Goal: Information Seeking & Learning: Learn about a topic

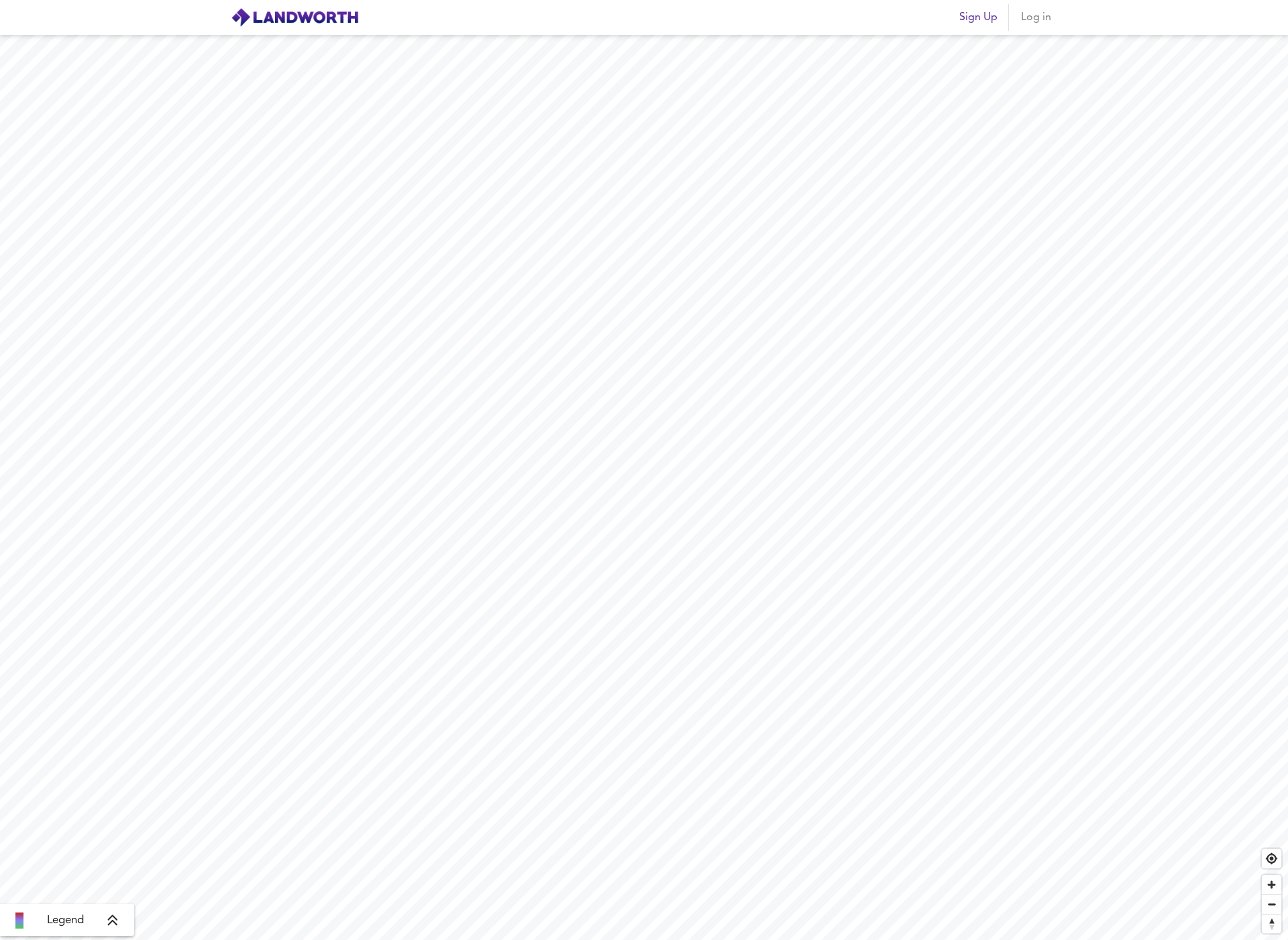
click at [1037, 22] on span "Log in" at bounding box center [1036, 17] width 33 height 19
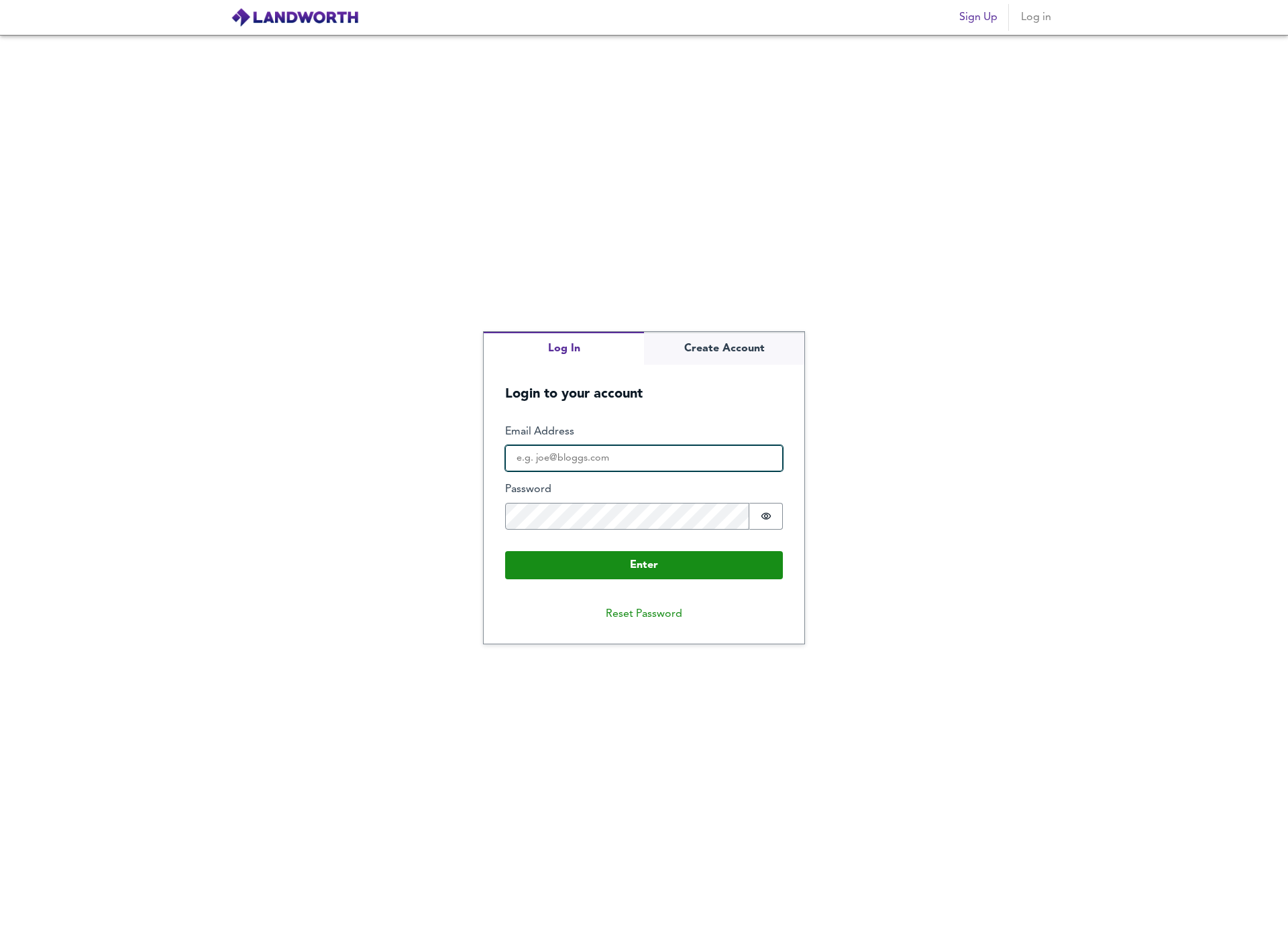
type input "[PERSON_NAME][EMAIL_ADDRESS][DOMAIN_NAME]"
click at [644, 564] on button "Enter" at bounding box center [644, 565] width 278 height 28
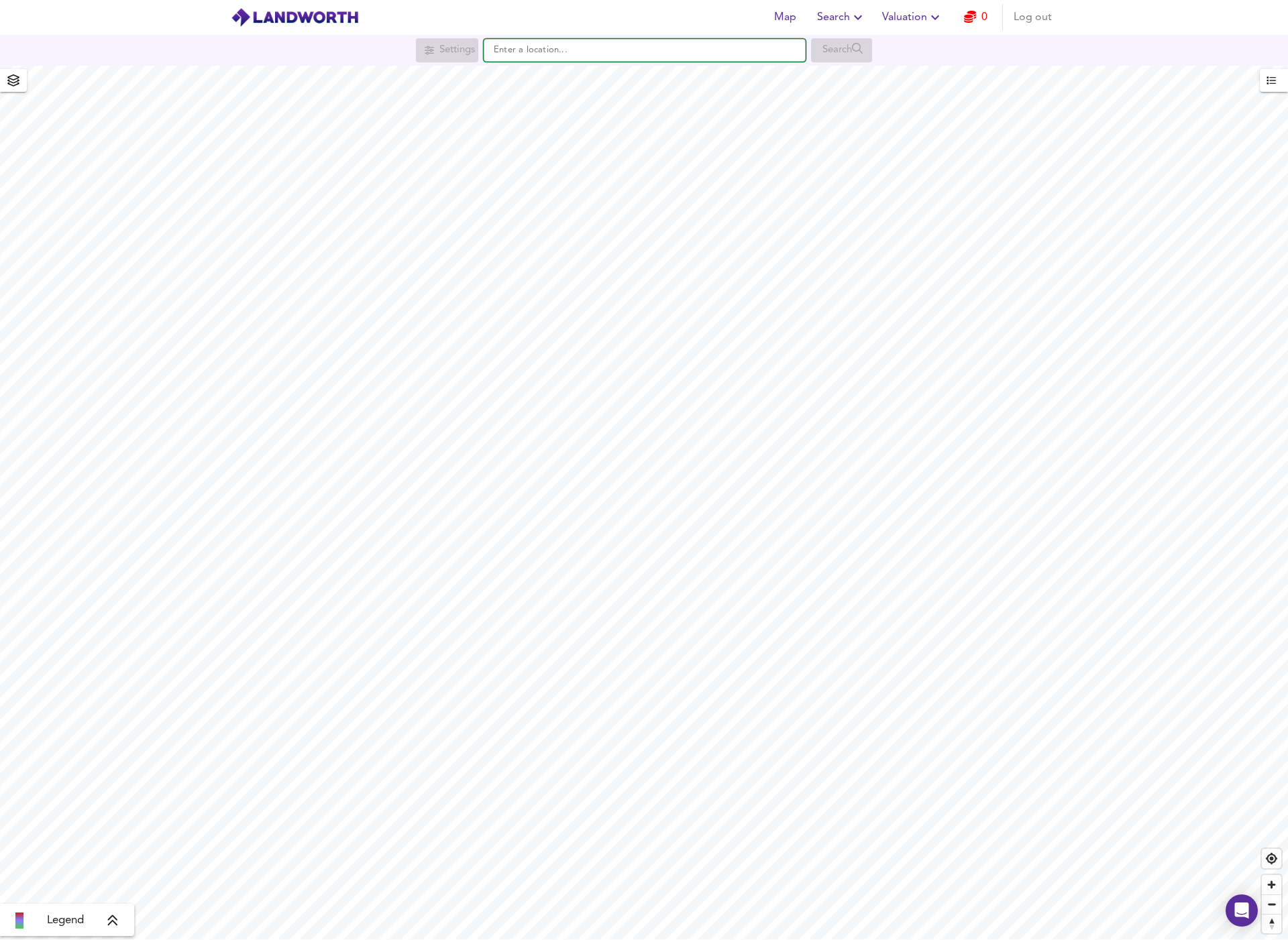
click at [513, 52] on input "text" at bounding box center [644, 50] width 322 height 23
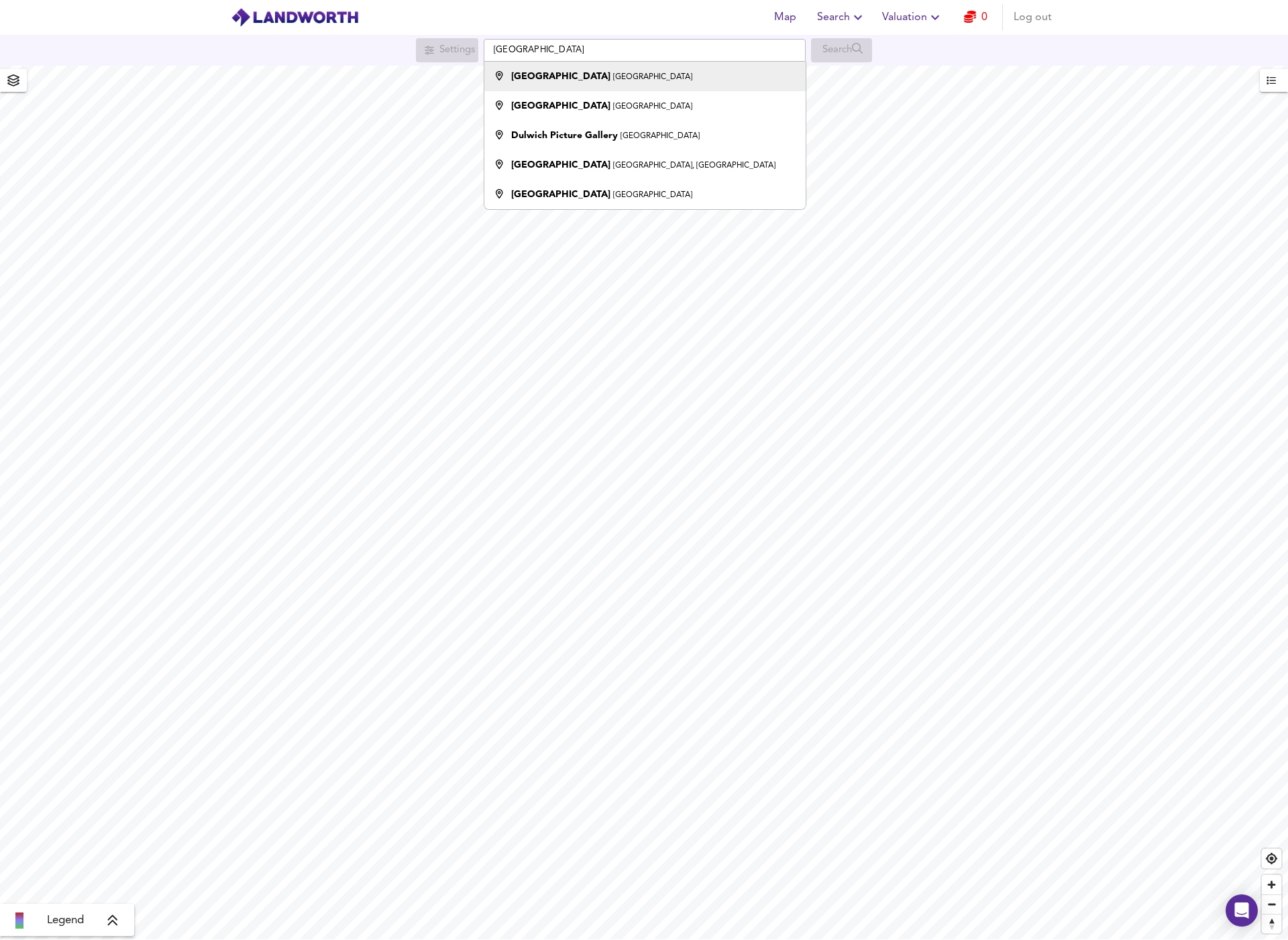
drag, startPoint x: 545, startPoint y: 63, endPoint x: 553, endPoint y: 75, distance: 14.4
click at [613, 75] on small "[GEOGRAPHIC_DATA]" at bounding box center [653, 77] width 79 height 8
type input "[GEOGRAPHIC_DATA], [GEOGRAPHIC_DATA]"
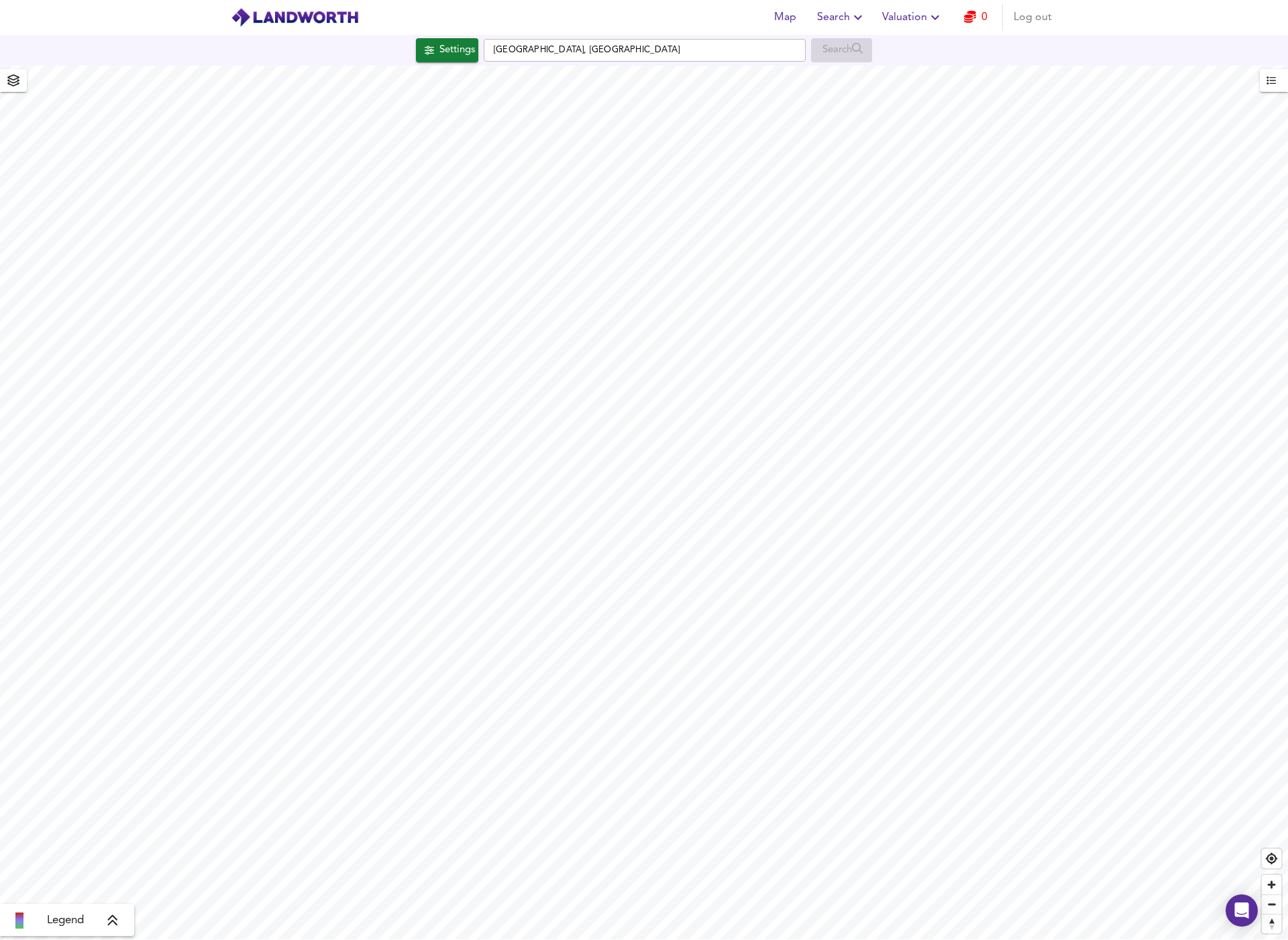
checkbox input "false"
checkbox input "true"
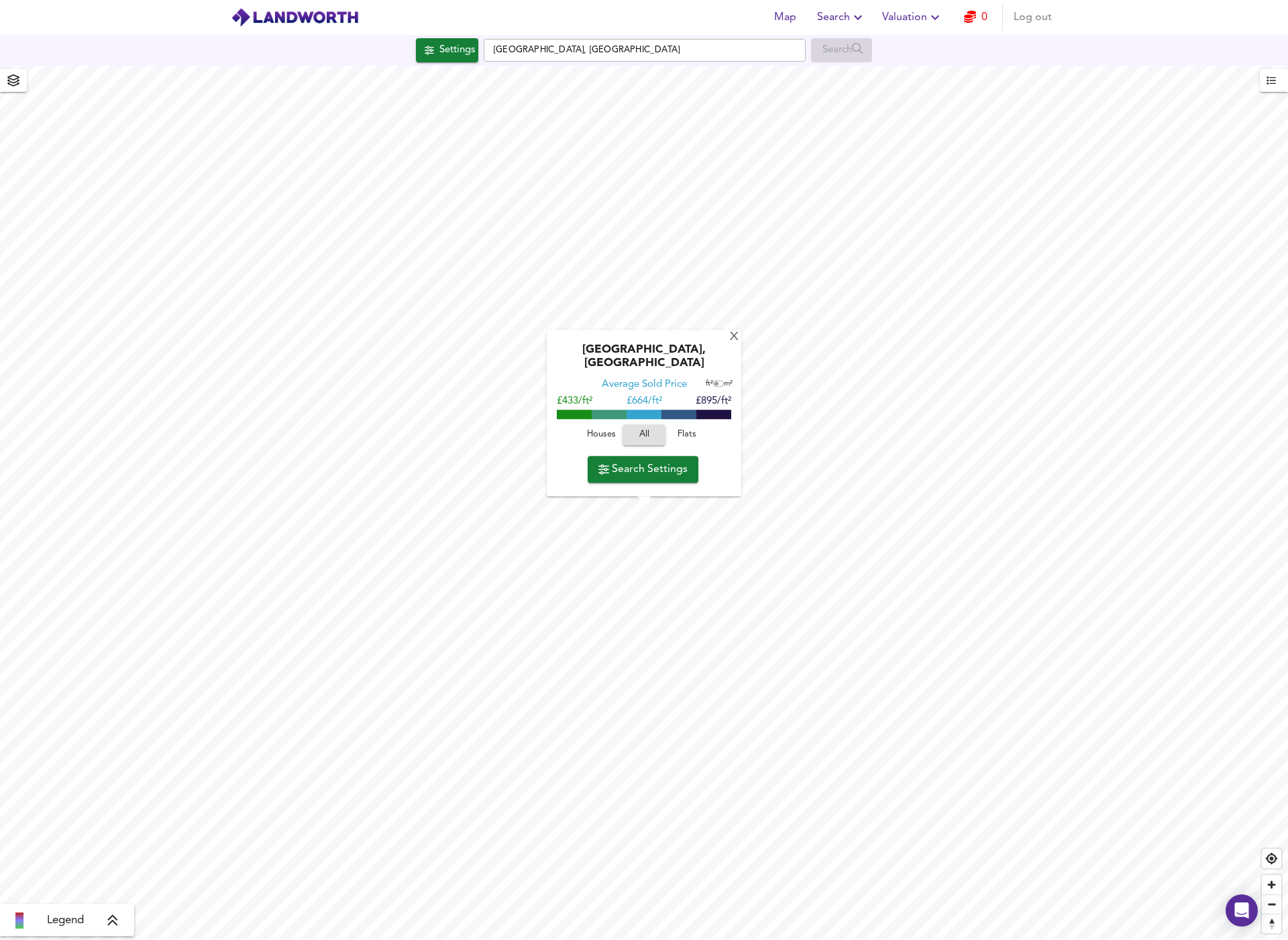
click at [613, 436] on span "Houses" at bounding box center [601, 435] width 36 height 15
click at [733, 344] on div "X" at bounding box center [734, 338] width 11 height 12
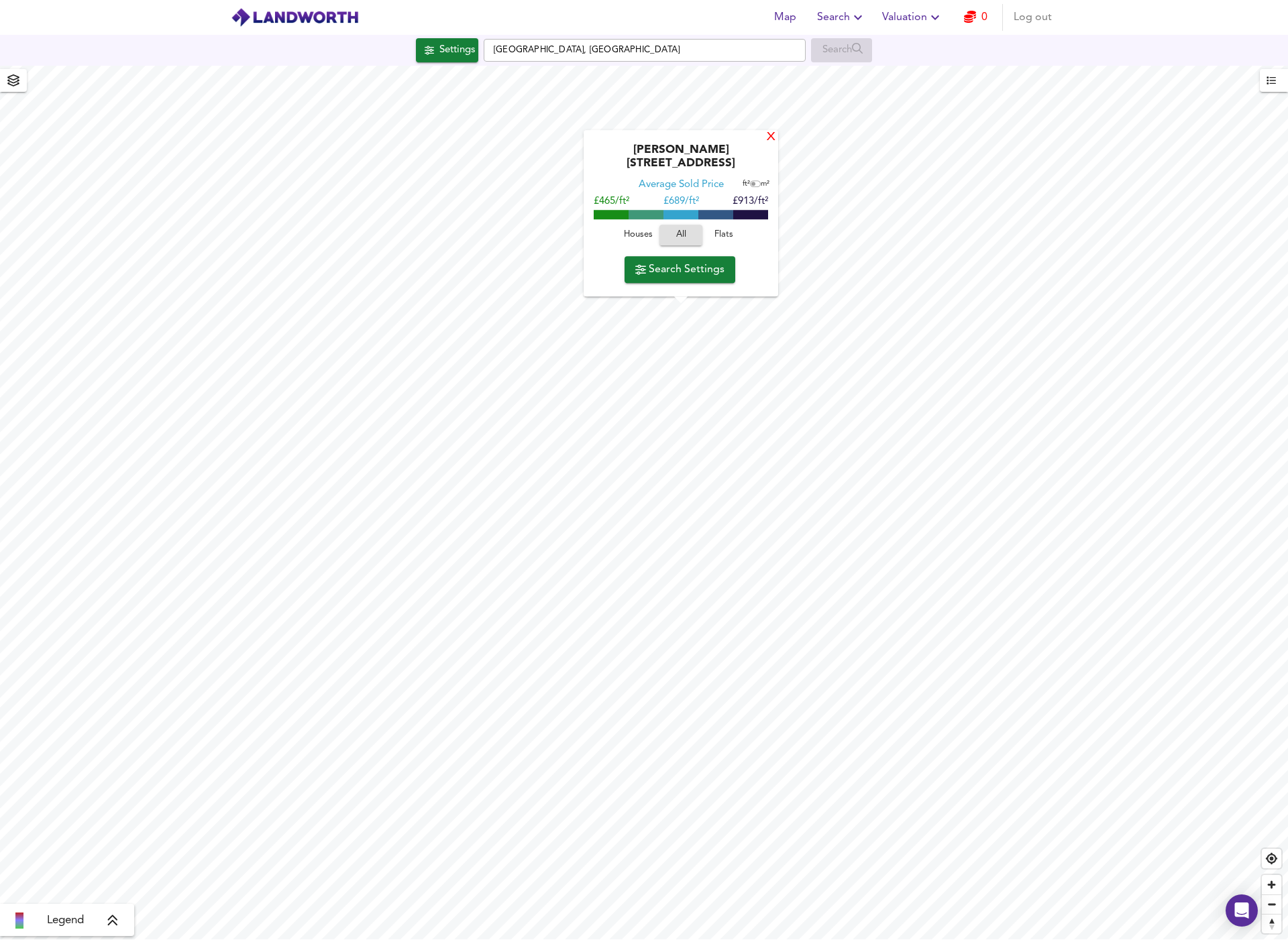
click at [768, 145] on div "X" at bounding box center [771, 138] width 11 height 12
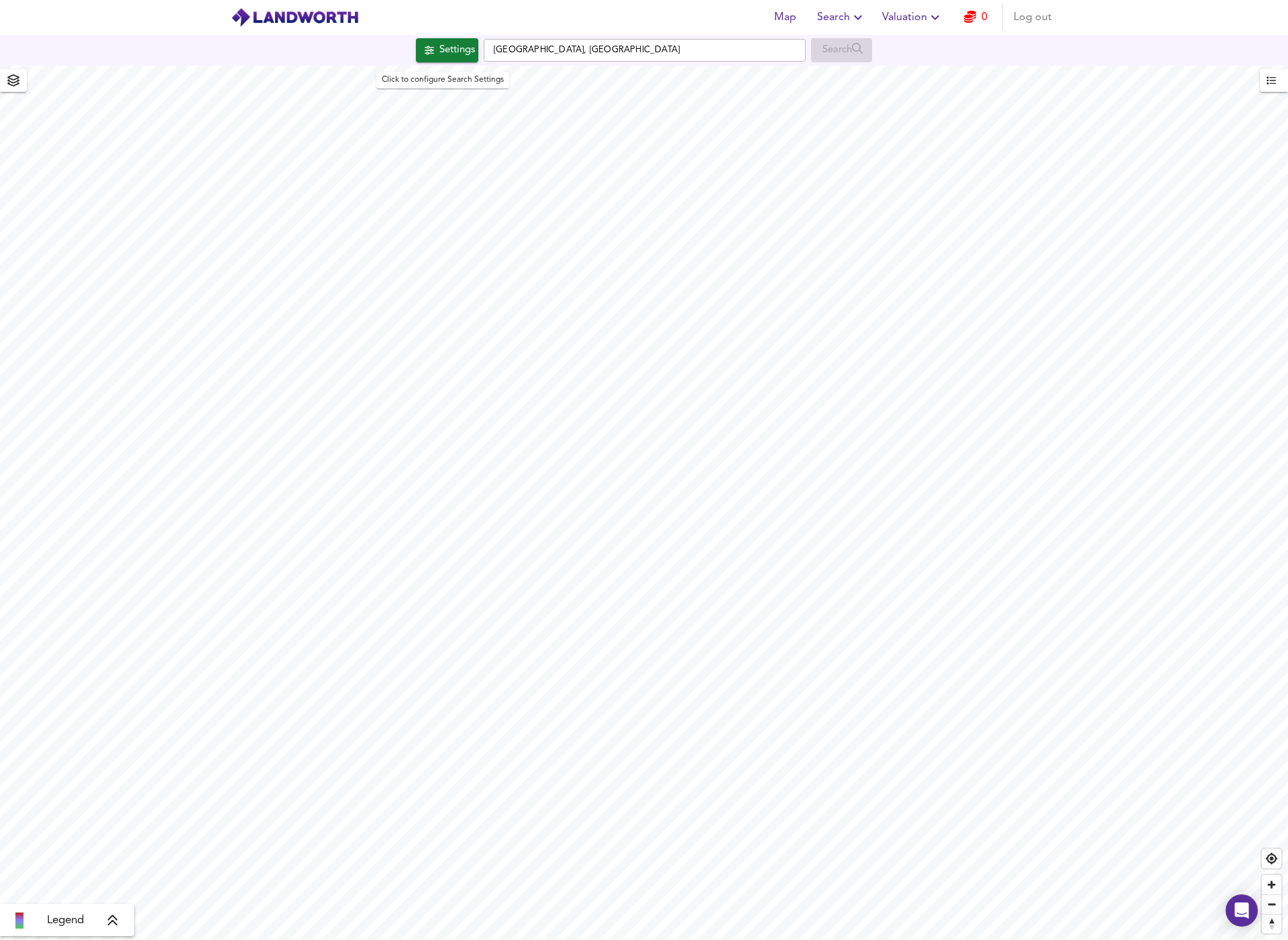
click at [450, 46] on div "Settings" at bounding box center [457, 50] width 35 height 18
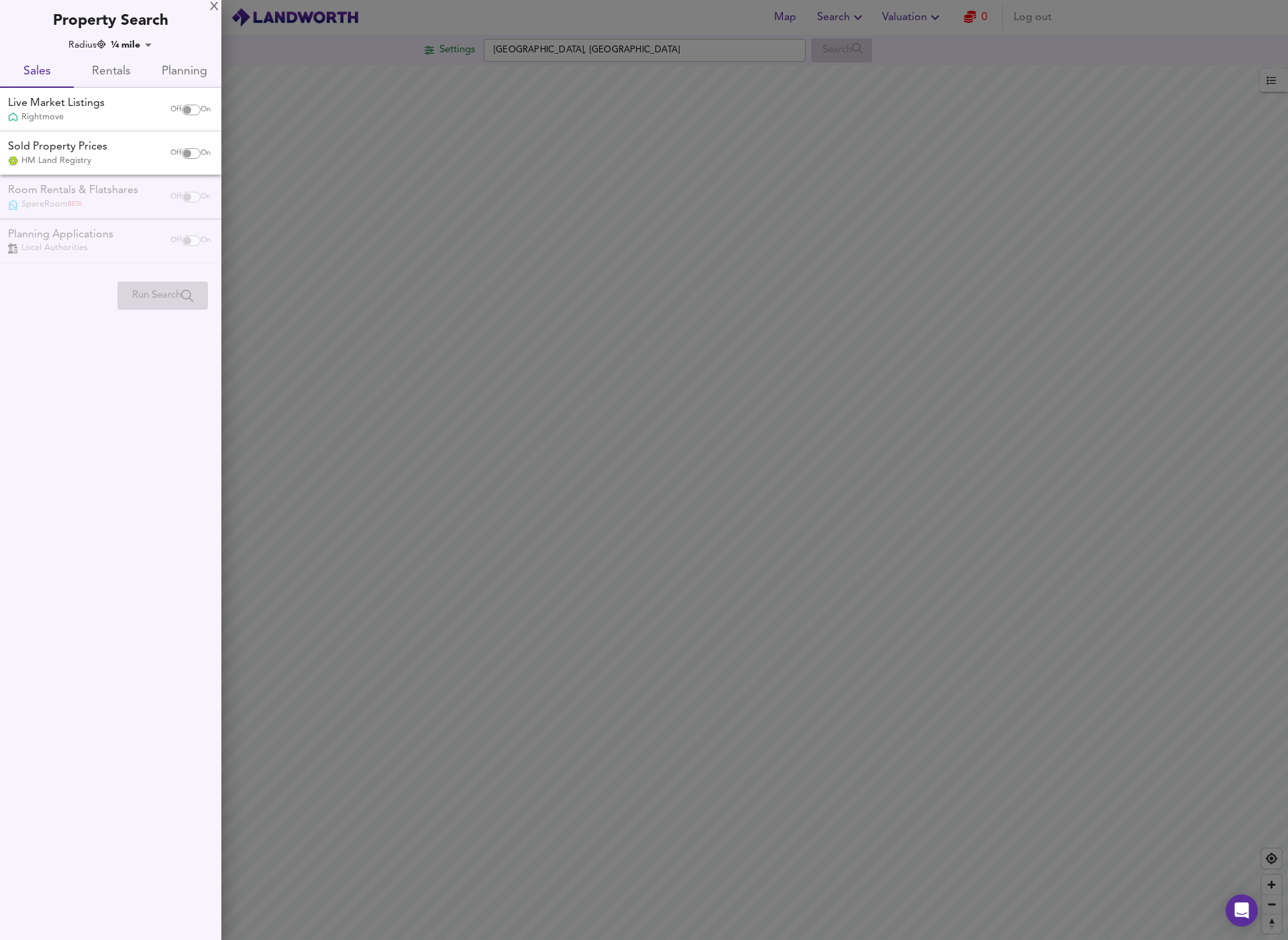
click at [189, 108] on input "checkbox" at bounding box center [187, 110] width 33 height 11
checkbox input "true"
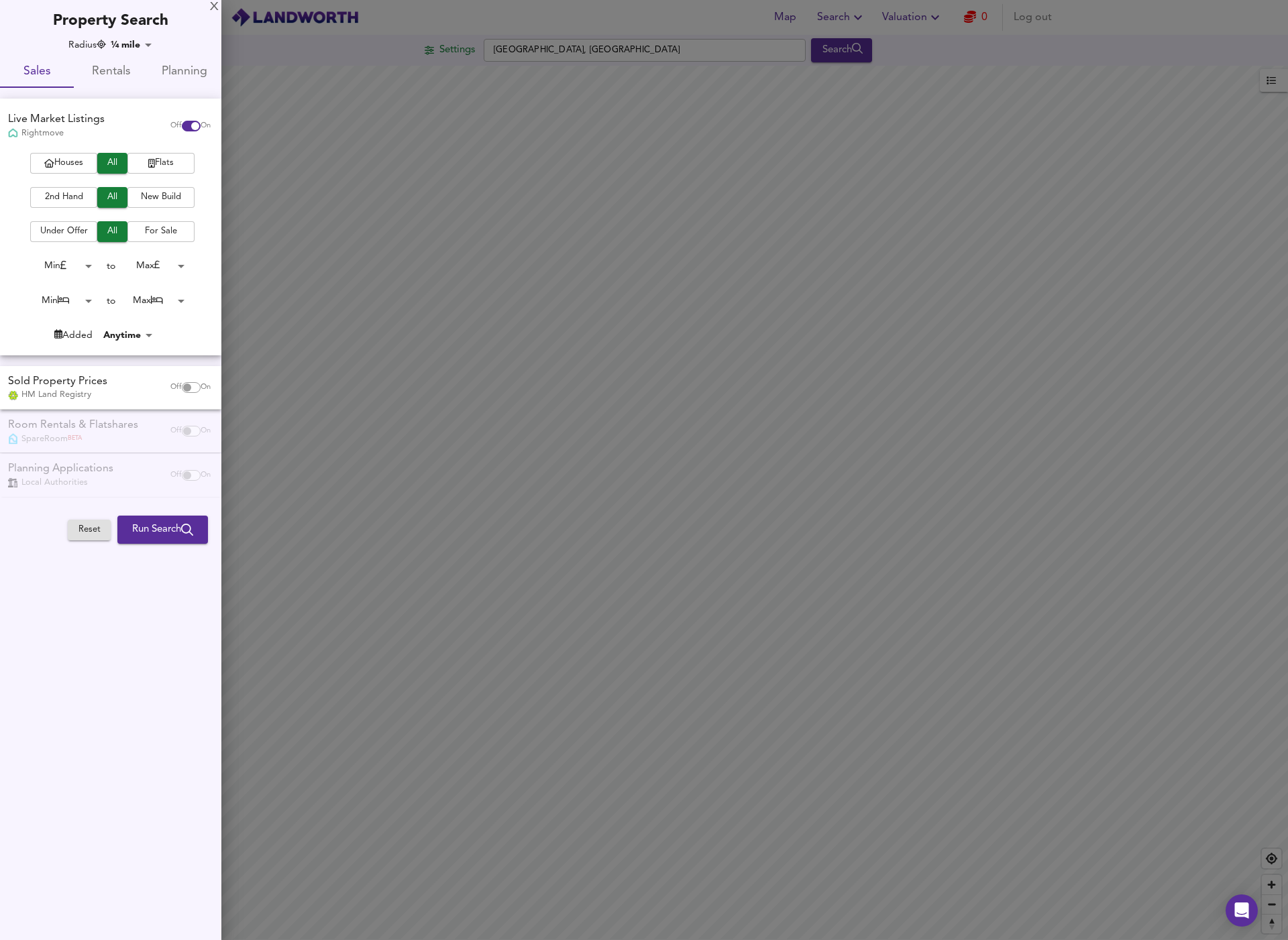
click at [181, 385] on input "checkbox" at bounding box center [187, 387] width 33 height 11
checkbox input "true"
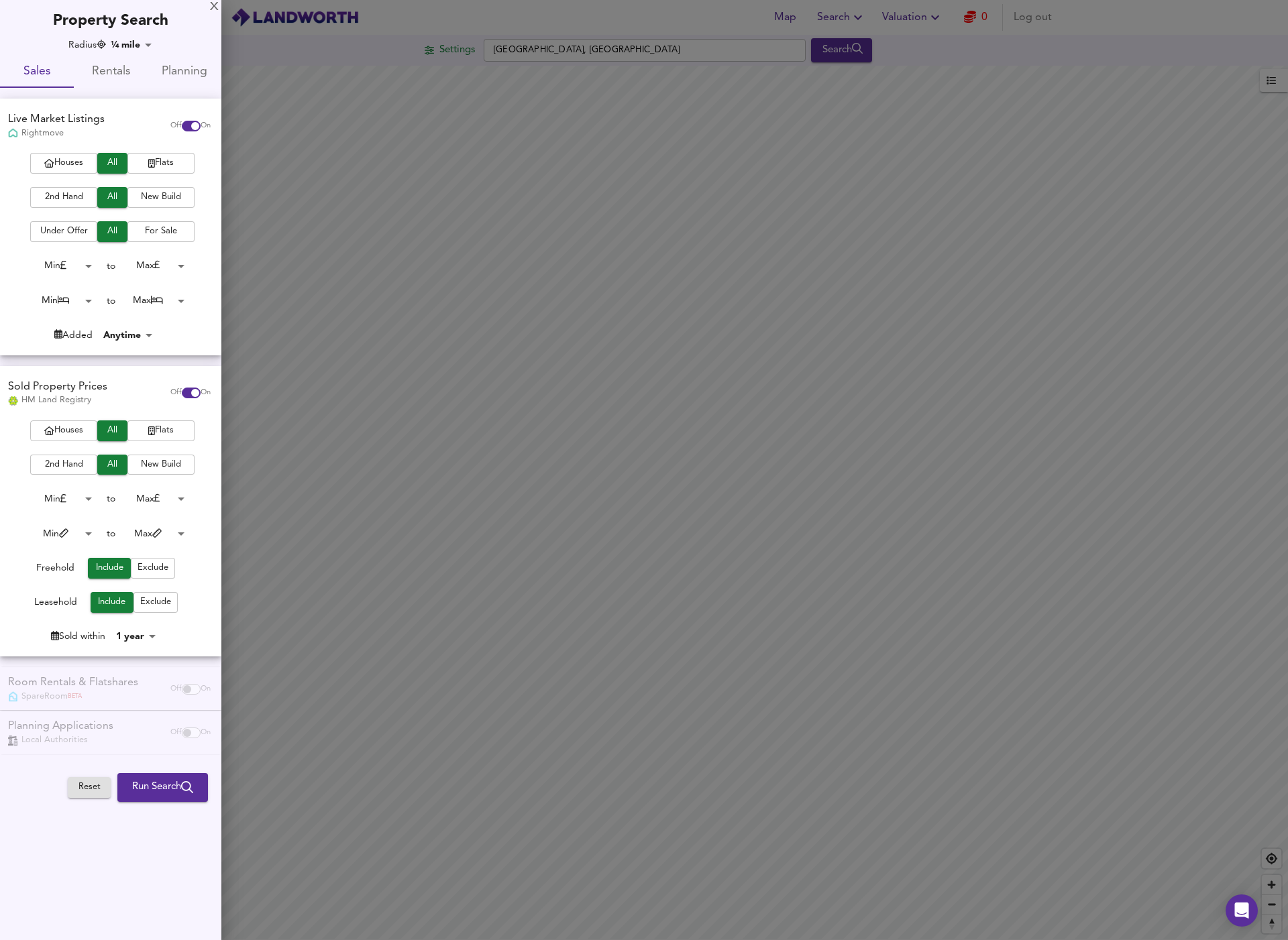
click at [64, 429] on span "Houses" at bounding box center [64, 430] width 54 height 15
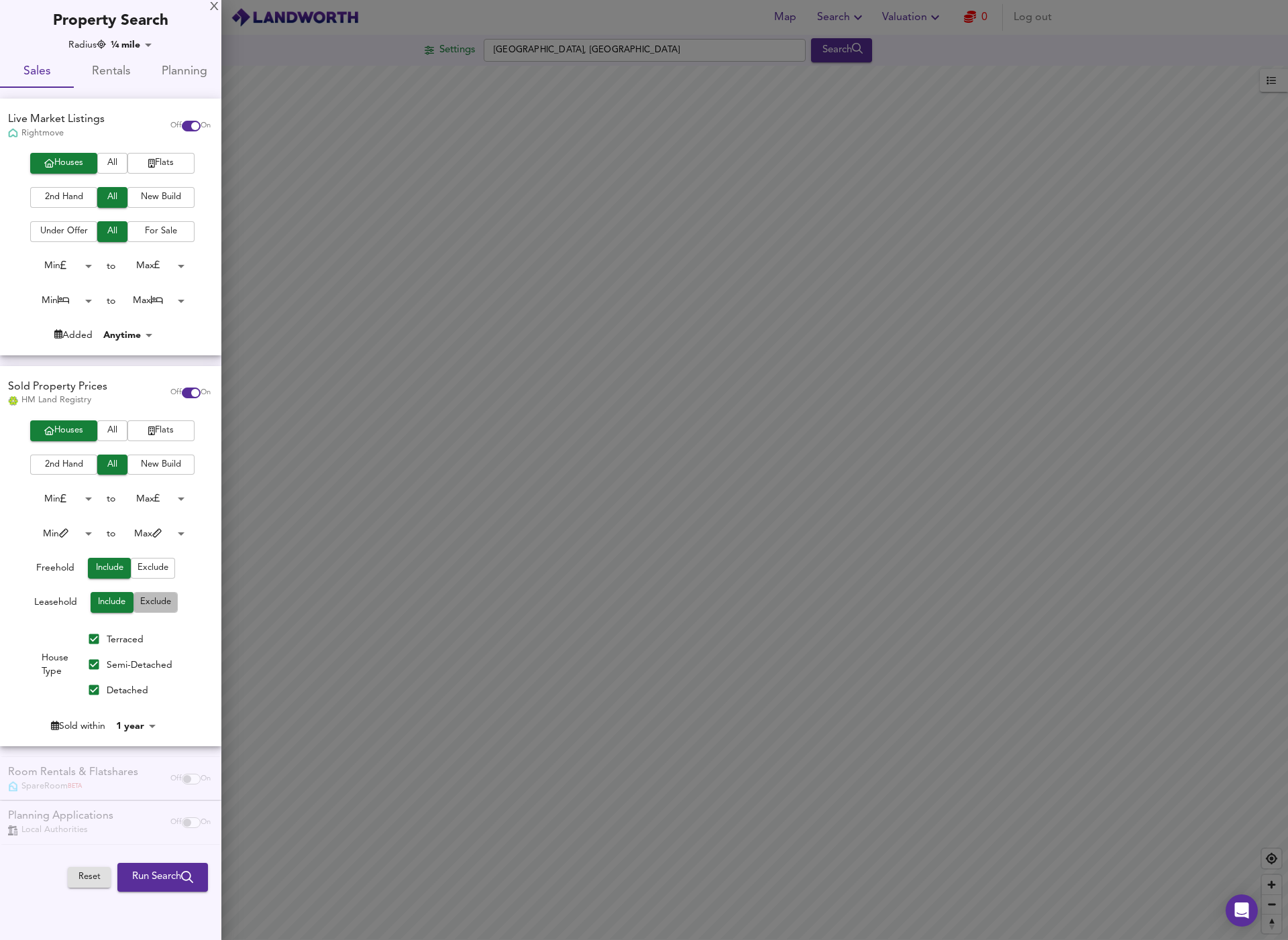
click at [147, 601] on span "Exclude" at bounding box center [155, 602] width 31 height 15
click at [168, 871] on span "Run Search" at bounding box center [162, 877] width 61 height 18
